Goal: Understand process/instructions: Learn about a topic

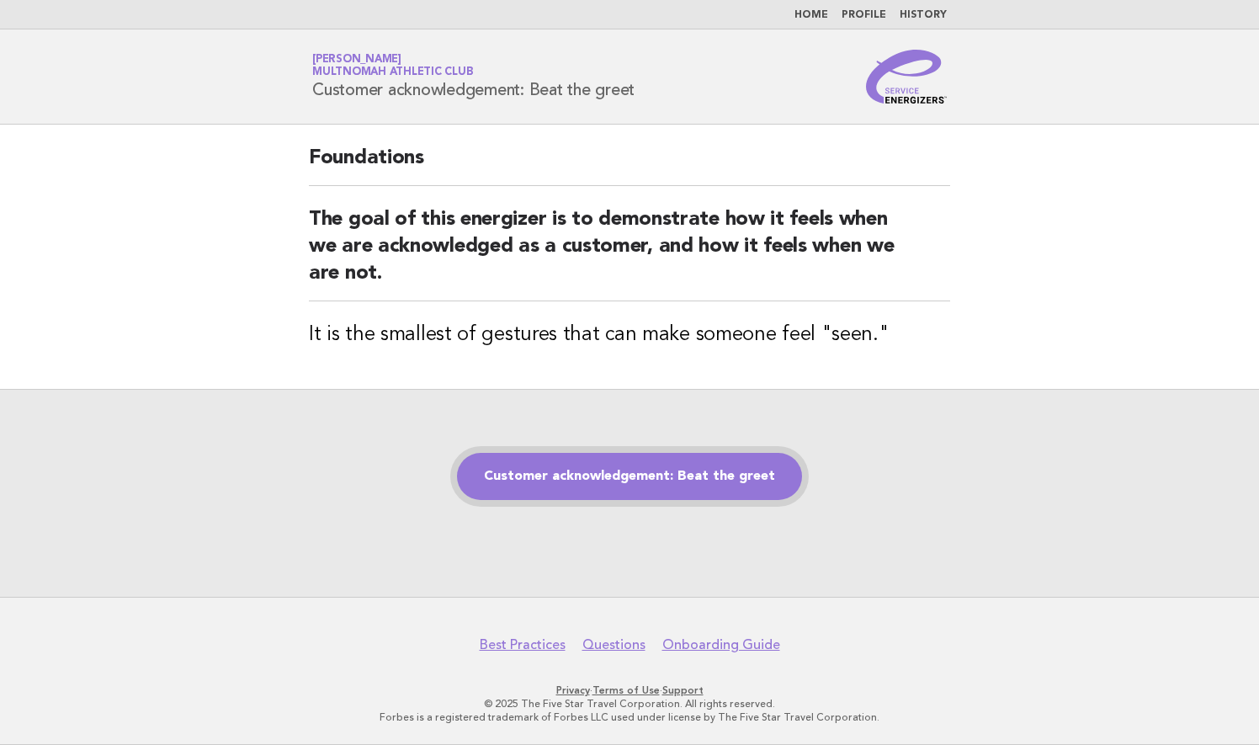
click at [609, 468] on link "Customer acknowledgement: Beat the greet" at bounding box center [629, 476] width 345 height 47
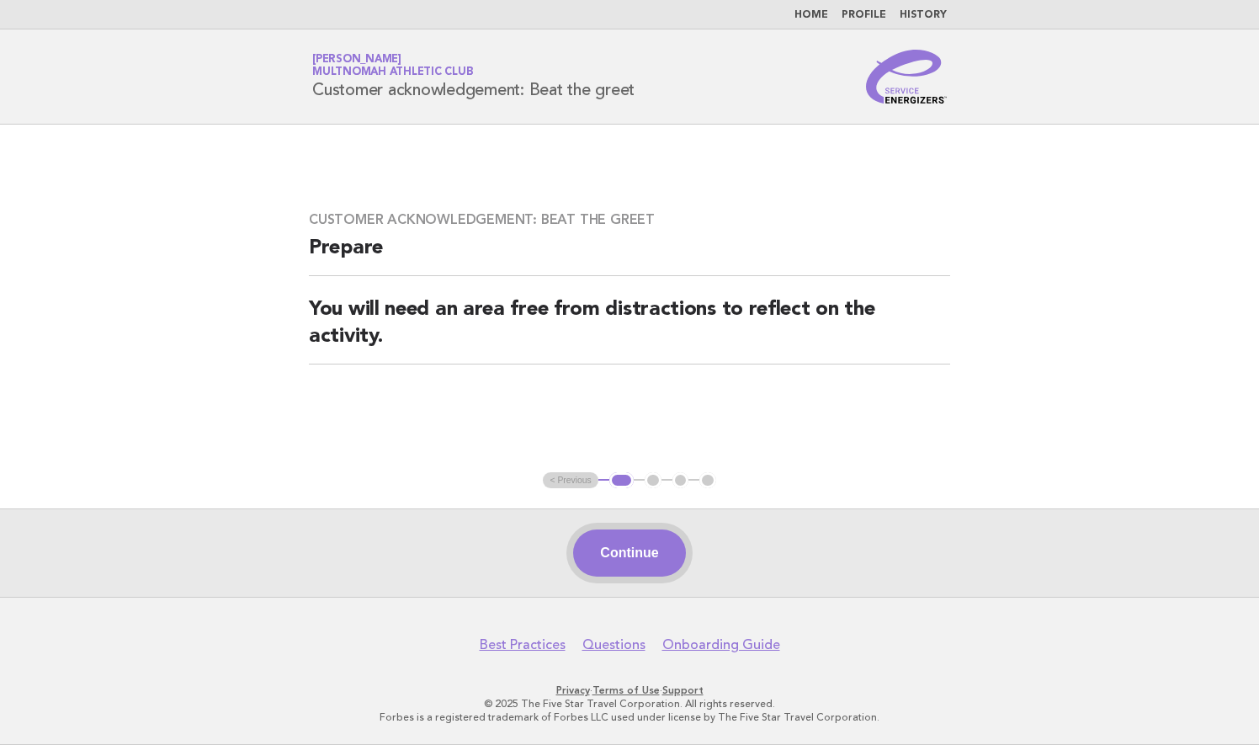
click at [640, 545] on button "Continue" at bounding box center [629, 552] width 112 height 47
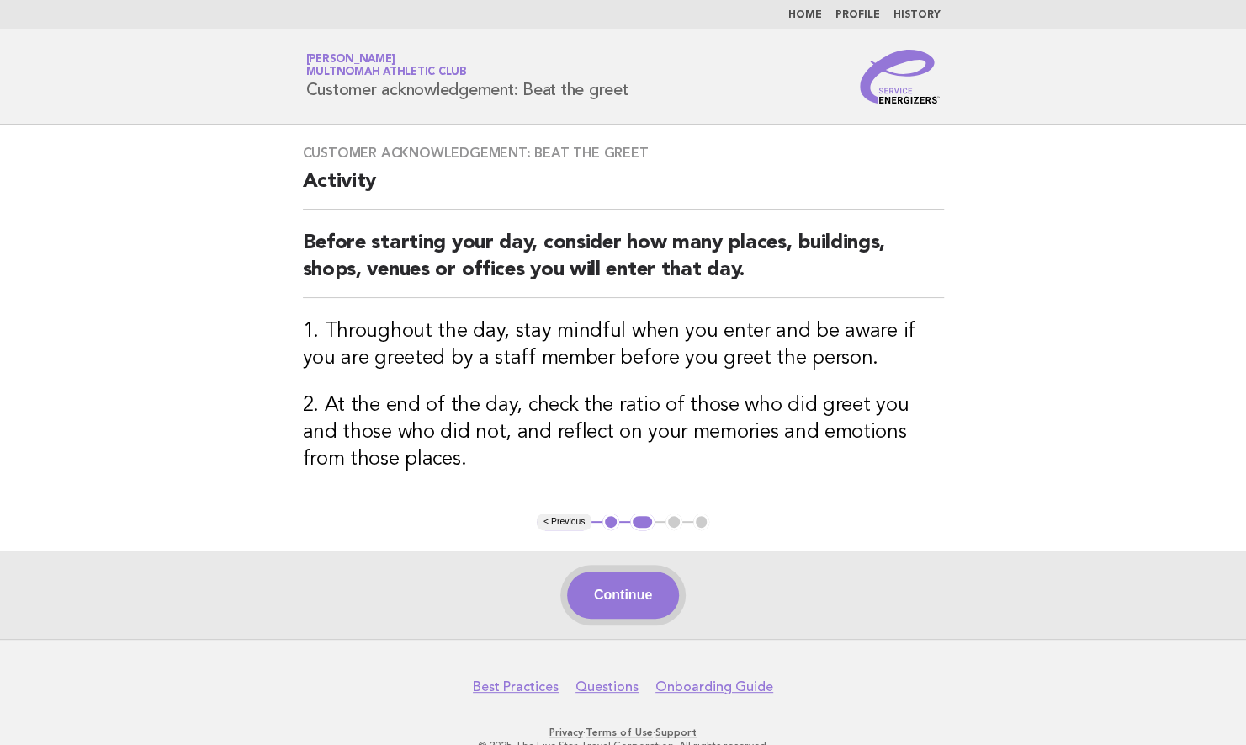
click at [634, 592] on button "Continue" at bounding box center [623, 594] width 112 height 47
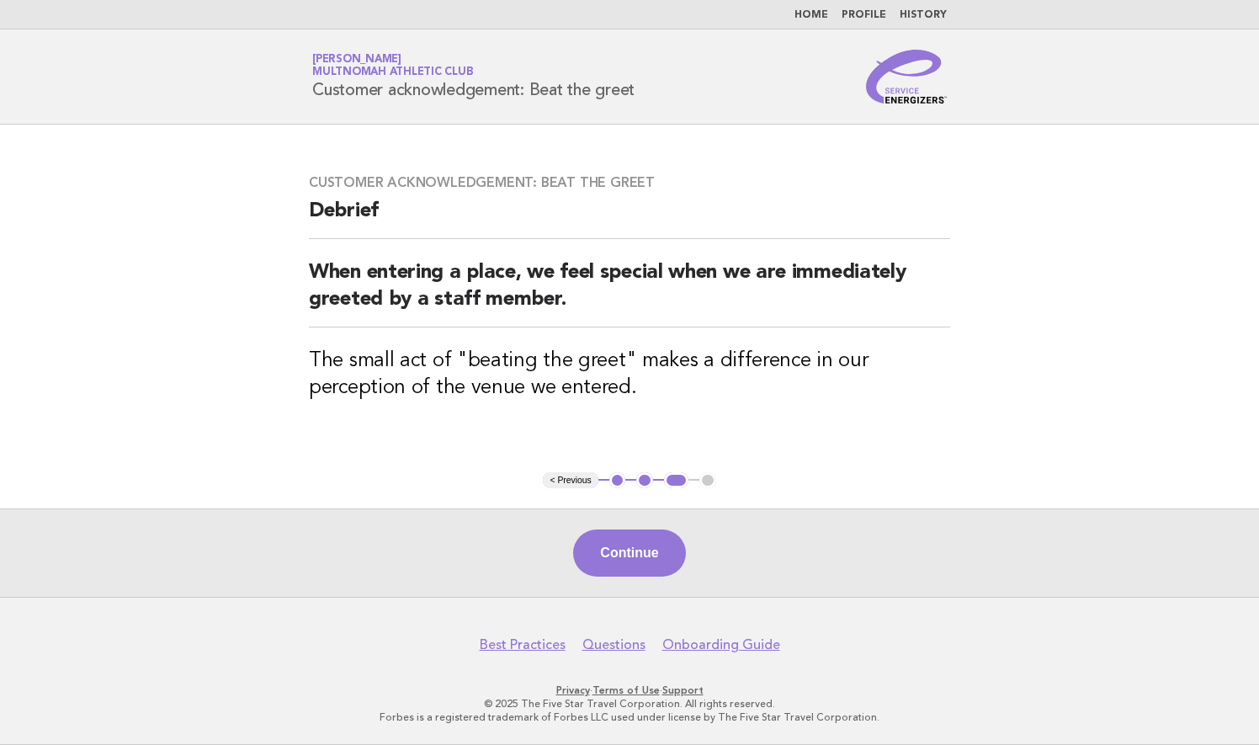
click at [634, 592] on div "Continue" at bounding box center [629, 552] width 1259 height 88
click at [642, 543] on button "Continue" at bounding box center [629, 552] width 112 height 47
